Goal: Task Accomplishment & Management: Use online tool/utility

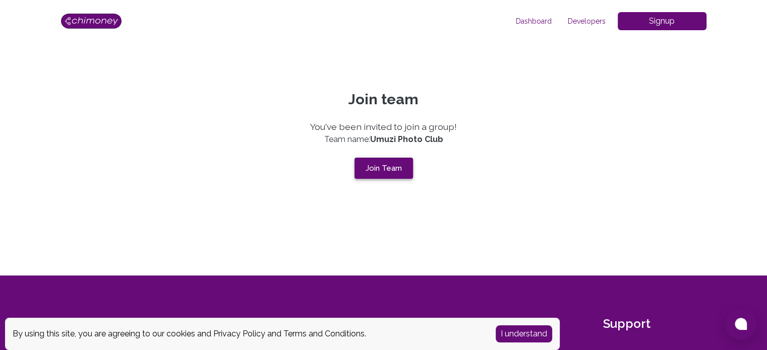
click at [379, 170] on button "Join Team" at bounding box center [383, 168] width 58 height 21
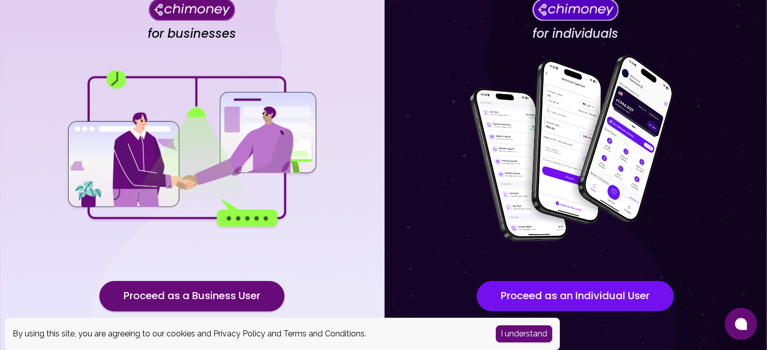
scroll to position [105, 0]
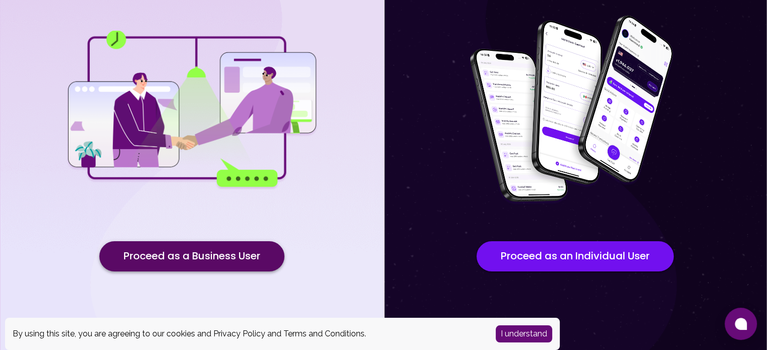
click at [222, 258] on button "Proceed as a Business User" at bounding box center [191, 256] width 185 height 30
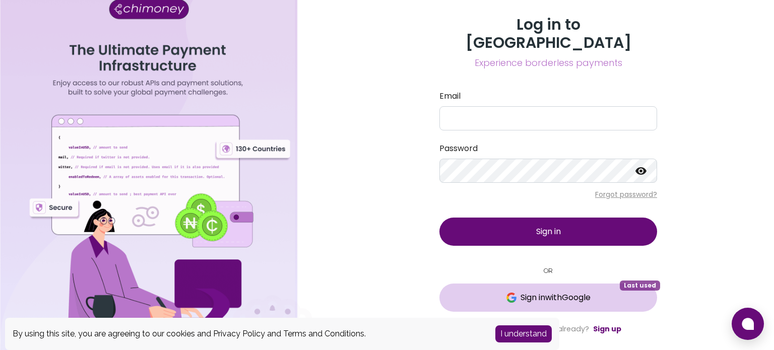
click at [541, 292] on span "Sign in with Google" at bounding box center [556, 298] width 70 height 12
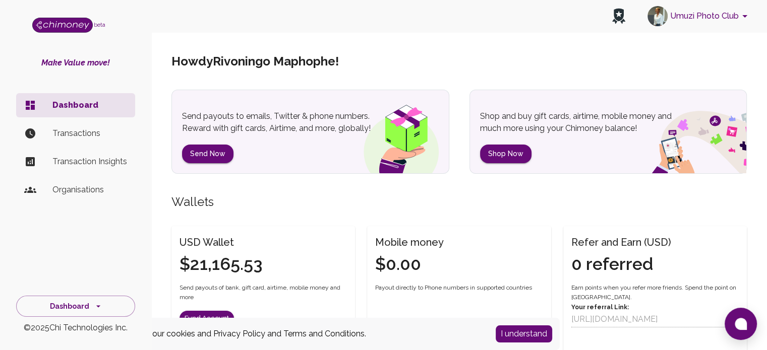
click at [60, 184] on p "Organisations" at bounding box center [89, 190] width 75 height 12
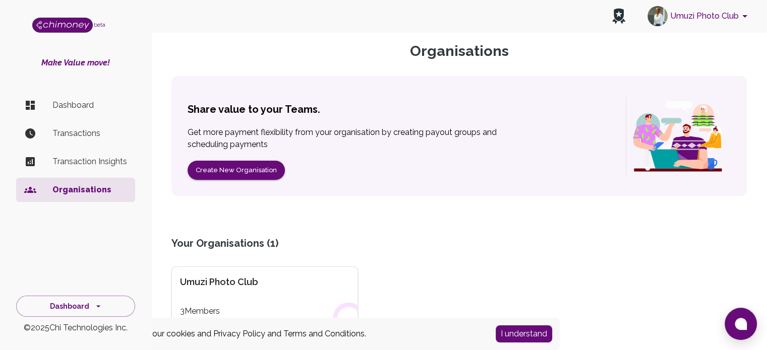
scroll to position [111, 0]
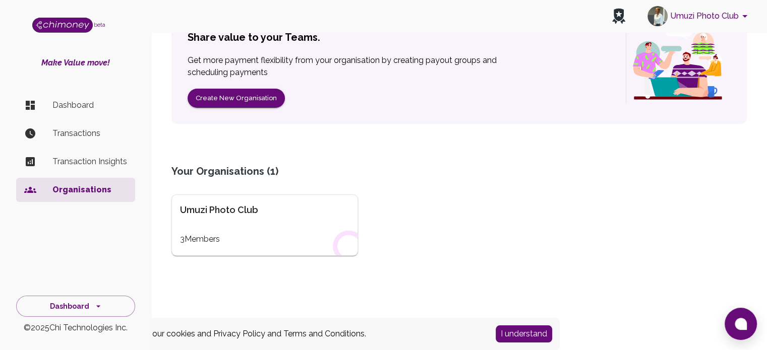
click at [217, 215] on div "Umuzi Photo Club" at bounding box center [264, 210] width 169 height 14
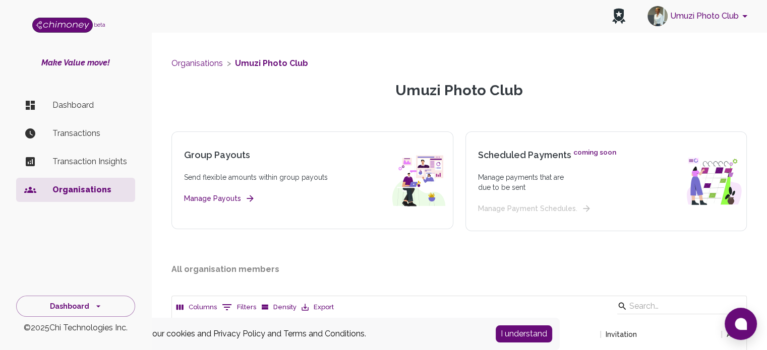
scroll to position [138, 566]
click at [222, 196] on button "Manage Payouts" at bounding box center [218, 199] width 69 height 13
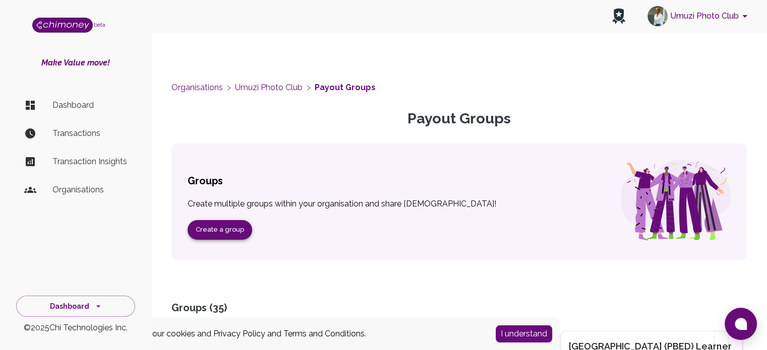
click at [237, 233] on button "Create a group" at bounding box center [219, 230] width 65 height 20
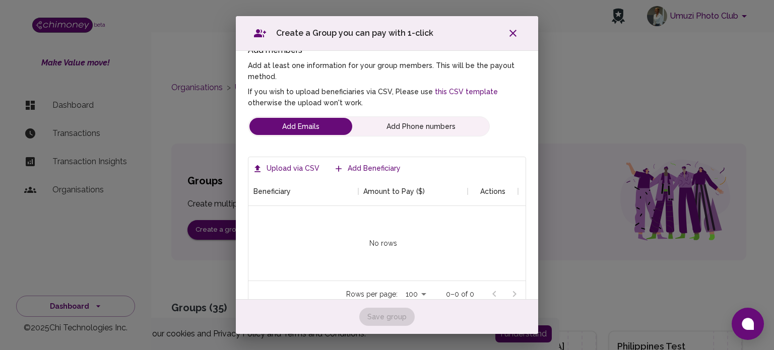
scroll to position [101, 0]
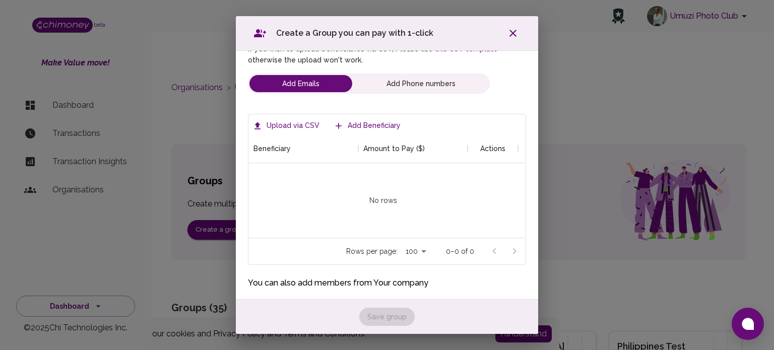
type input "Test for RLABS"
click at [459, 53] on link "this CSV template" at bounding box center [465, 49] width 65 height 8
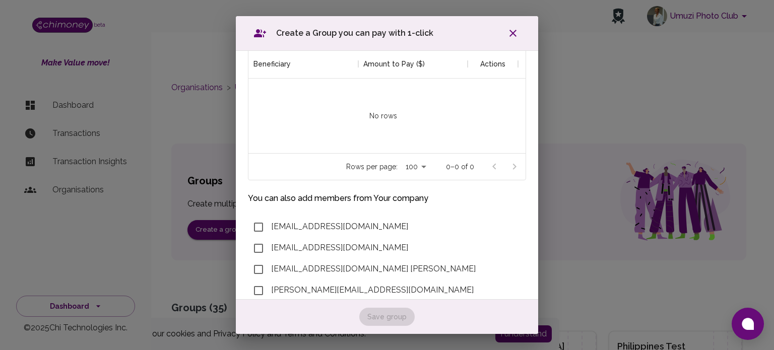
scroll to position [0, 0]
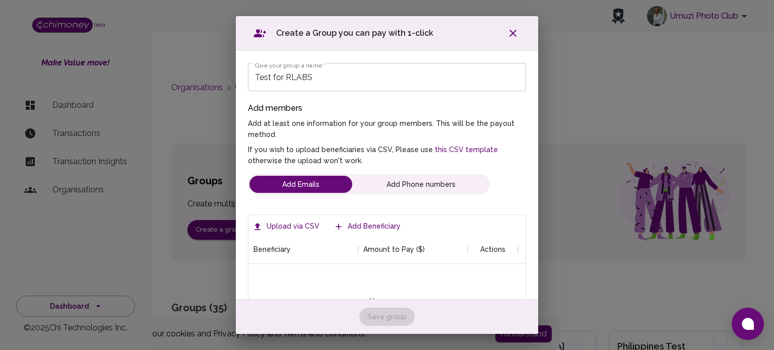
click at [308, 217] on label "Upload via CSV" at bounding box center [286, 226] width 73 height 19
click at [0, 0] on input "Upload via CSV" at bounding box center [0, 0] width 0 height 0
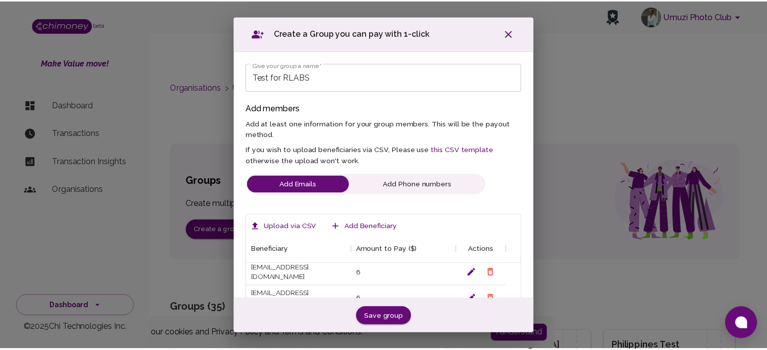
scroll to position [225, 0]
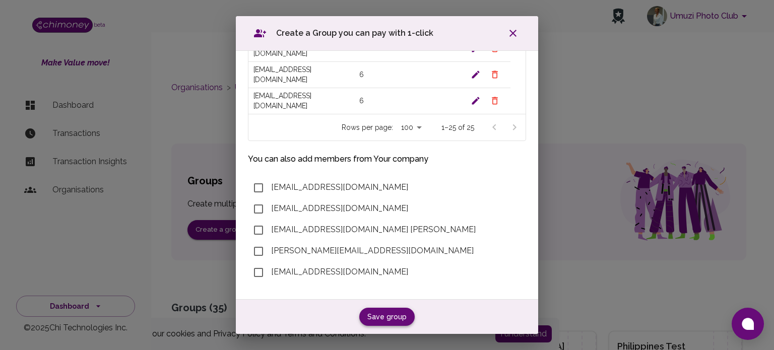
click at [383, 313] on button "Save group" at bounding box center [386, 317] width 55 height 19
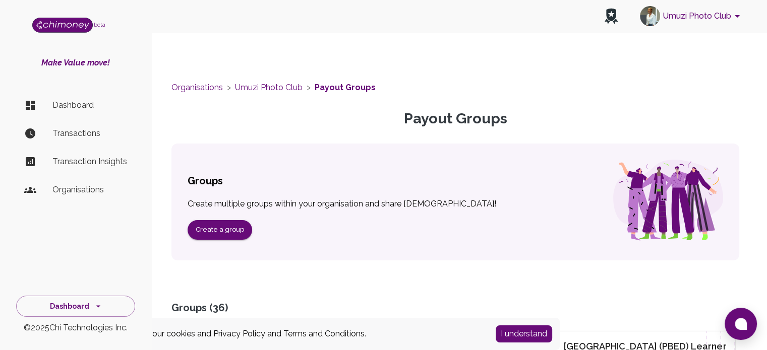
scroll to position [0, 0]
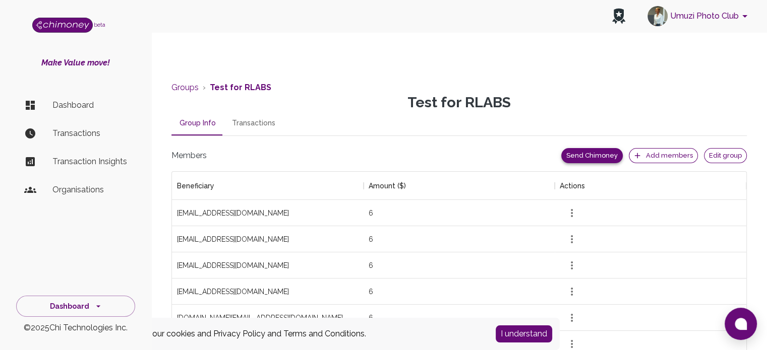
click at [586, 151] on button "Send Chimoney" at bounding box center [591, 156] width 61 height 16
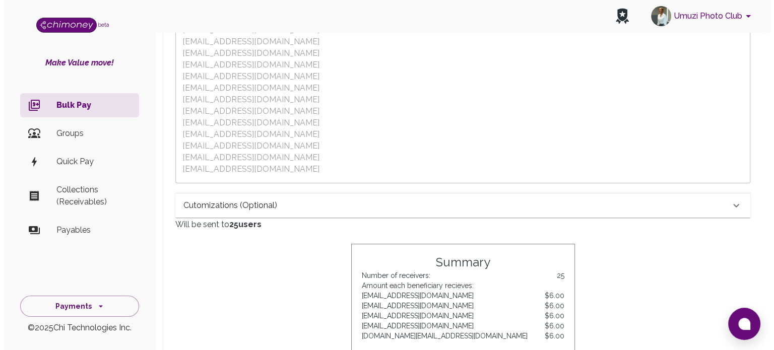
scroll to position [202, 0]
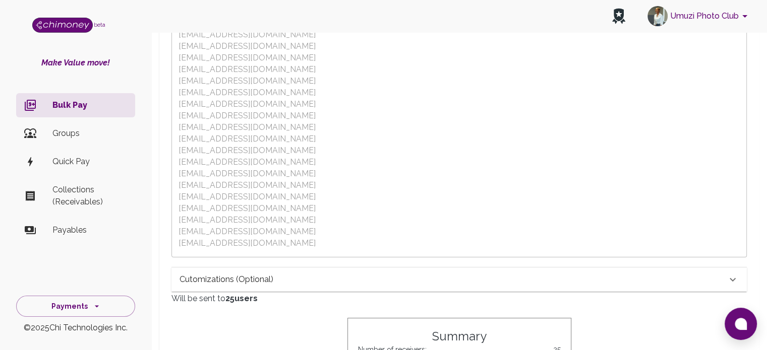
click at [722, 11] on button "Umuzi Photo Club" at bounding box center [698, 16] width 111 height 26
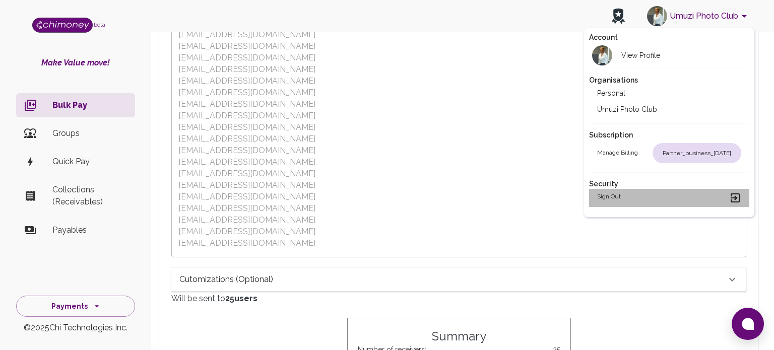
click at [645, 193] on div "Sign out" at bounding box center [669, 198] width 145 height 12
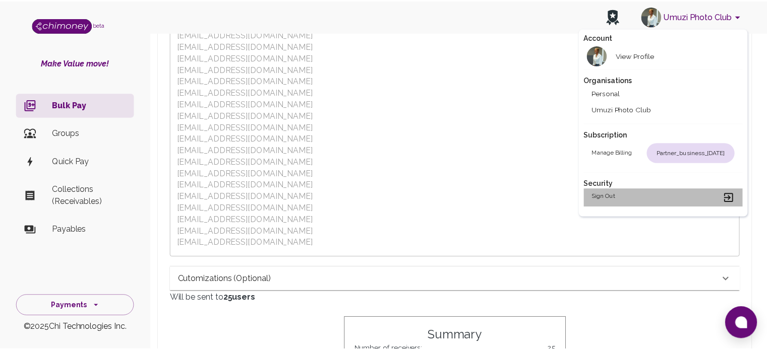
scroll to position [0, 0]
